Goal: Task Accomplishment & Management: Manage account settings

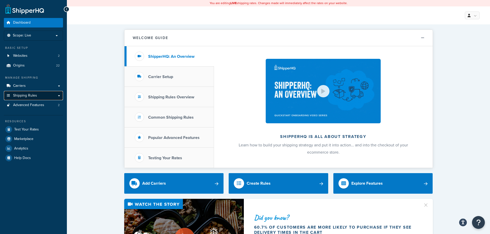
click at [34, 94] on span "Shipping Rules" at bounding box center [25, 96] width 24 height 4
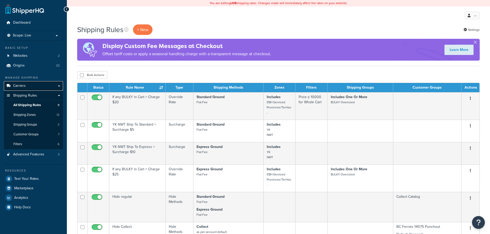
click at [25, 85] on link "Carriers" at bounding box center [33, 86] width 59 height 10
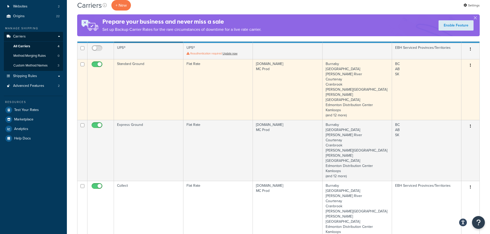
scroll to position [51, 0]
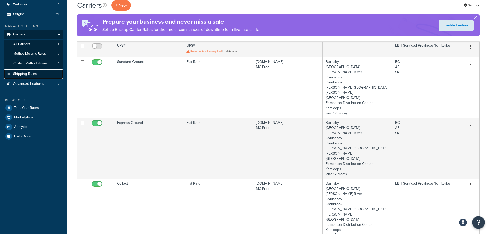
click at [30, 73] on span "Shipping Rules" at bounding box center [25, 74] width 24 height 4
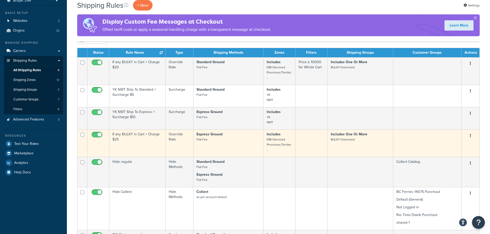
scroll to position [26, 0]
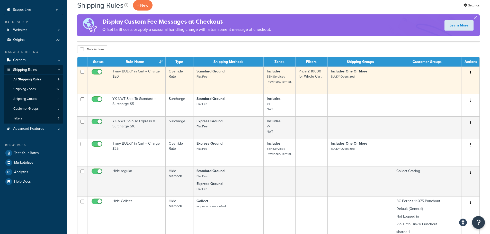
click at [210, 77] on p "Standard Ground Flat Fee" at bounding box center [229, 74] width 64 height 10
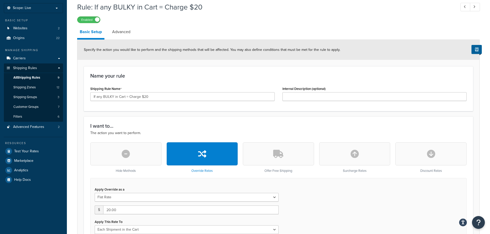
scroll to position [26, 0]
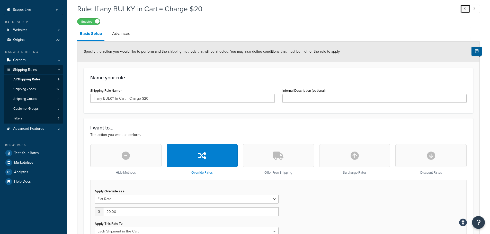
click at [467, 9] on link at bounding box center [466, 9] width 10 height 8
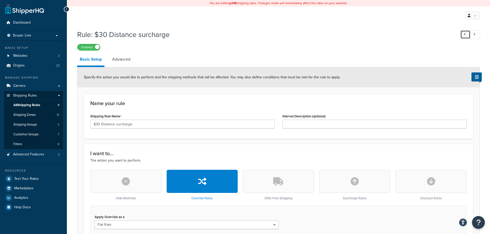
click at [465, 34] on icon at bounding box center [465, 34] width 2 height 3
type input "$20 Distance surcharge"
click at [24, 106] on span "All Shipping Rules" at bounding box center [26, 105] width 27 height 4
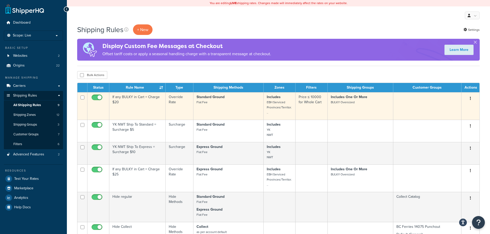
scroll to position [26, 0]
